Goal: Find specific page/section

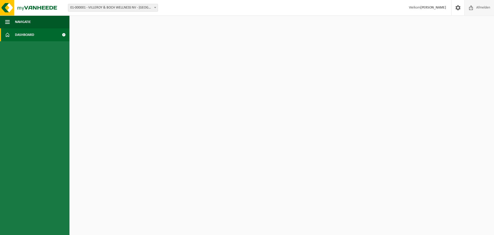
click at [476, 6] on span "Afmelden" at bounding box center [483, 7] width 16 height 15
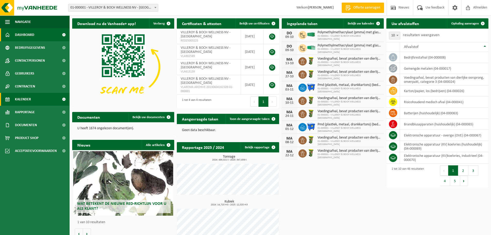
click at [20, 98] on span "Kalender" at bounding box center [23, 99] width 16 height 13
